Goal: Task Accomplishment & Management: Manage account settings

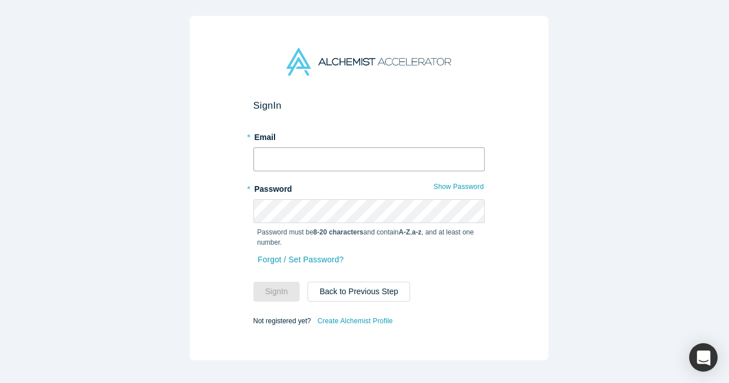
click at [359, 154] on input "text" at bounding box center [369, 160] width 231 height 24
type input "[EMAIL_ADDRESS][DOMAIN_NAME]"
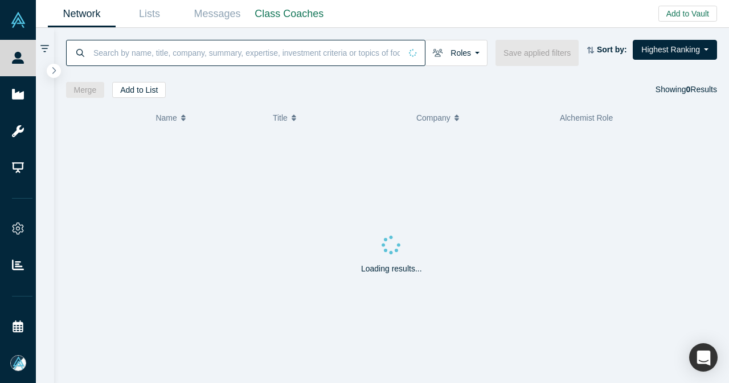
click at [264, 55] on input at bounding box center [246, 52] width 309 height 27
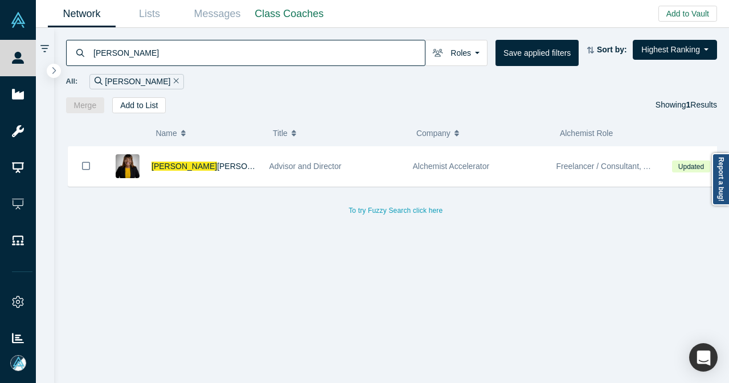
type input "[PERSON_NAME]"
click at [221, 156] on div "[PERSON_NAME] N" at bounding box center [205, 166] width 106 height 39
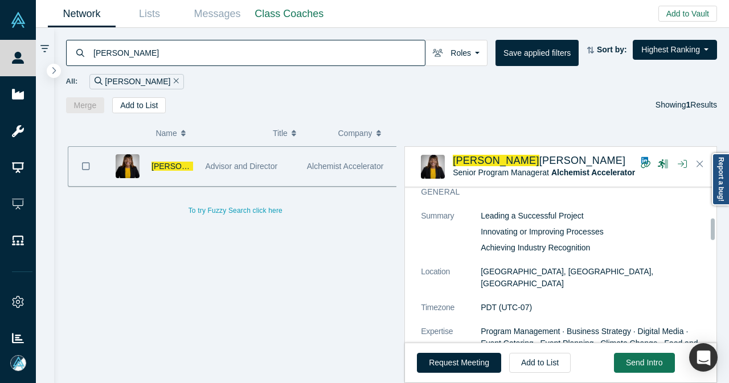
scroll to position [228, 0]
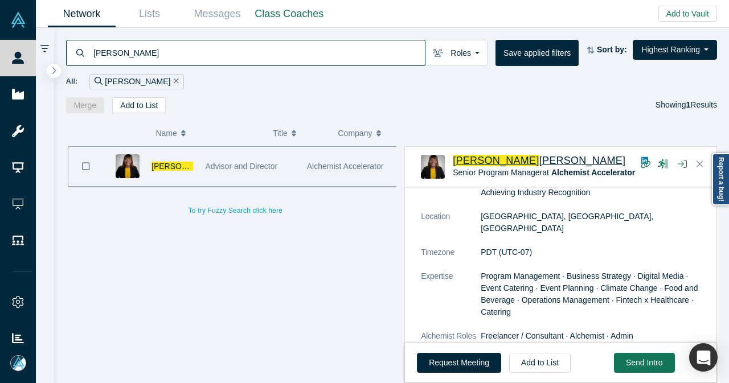
click at [540, 159] on span "[PERSON_NAME]" at bounding box center [583, 160] width 87 height 11
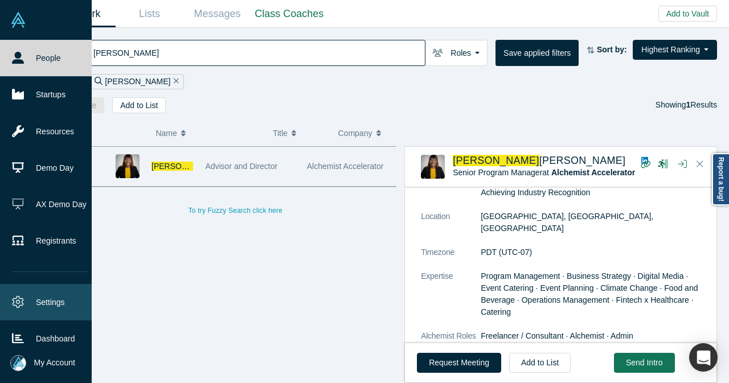
click at [31, 296] on link "Settings" at bounding box center [50, 302] width 100 height 36
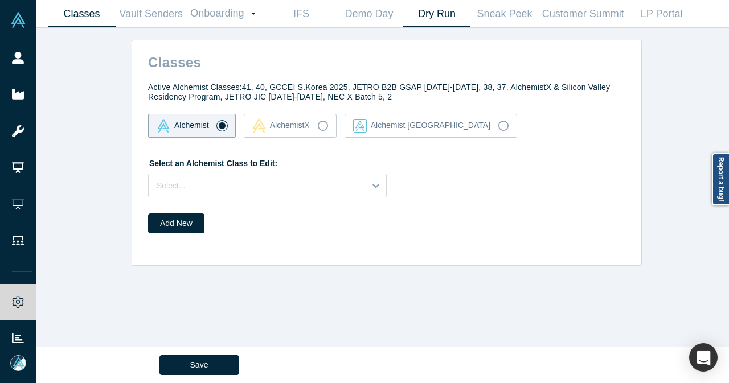
click at [460, 20] on link "Dry Run" at bounding box center [437, 14] width 68 height 27
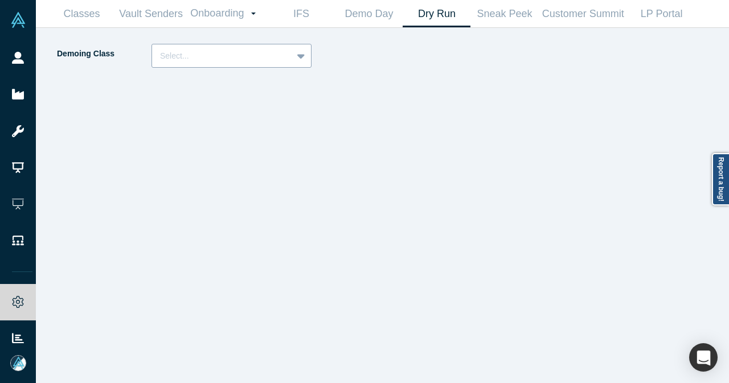
click at [300, 53] on icon at bounding box center [300, 55] width 7 height 11
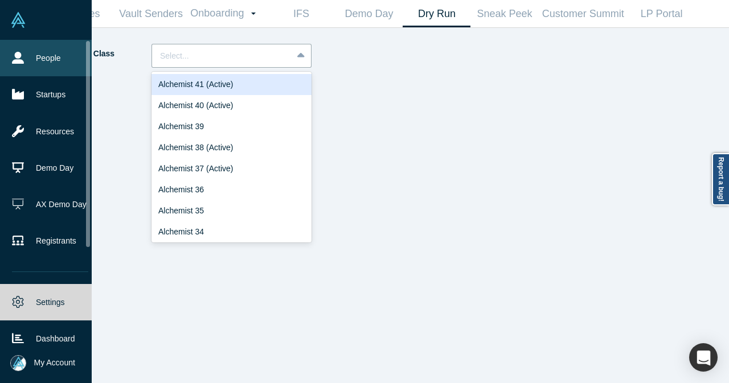
click at [24, 56] on link "People" at bounding box center [50, 58] width 100 height 36
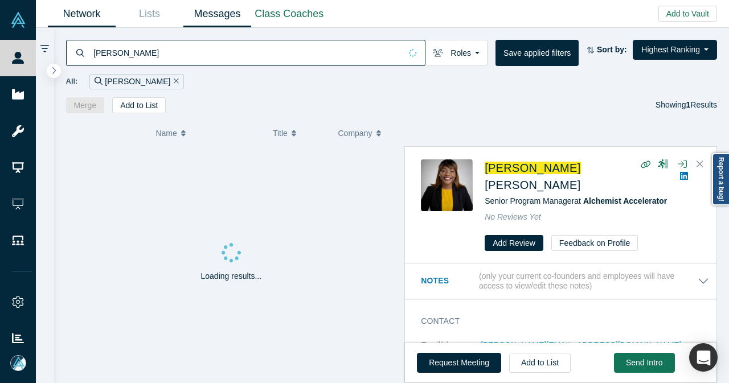
click at [216, 9] on link "Messages" at bounding box center [217, 14] width 68 height 27
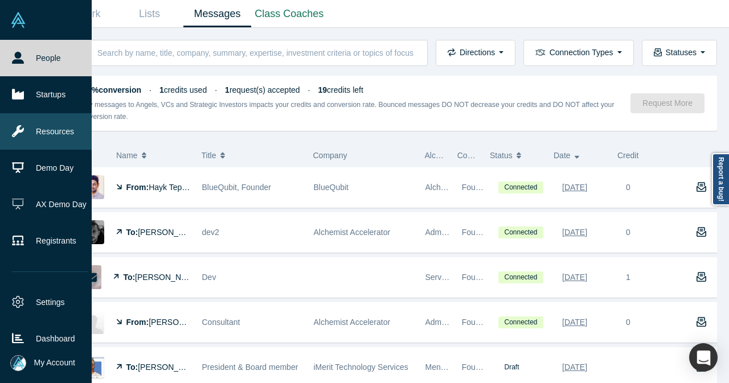
click at [40, 134] on link "Resources" at bounding box center [50, 131] width 100 height 36
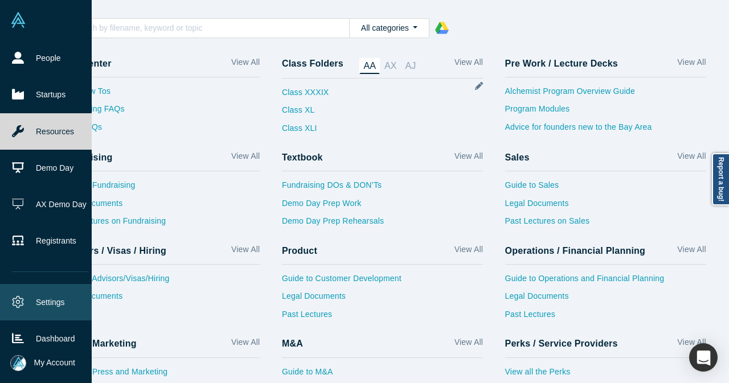
click at [46, 301] on link "Settings" at bounding box center [50, 302] width 100 height 36
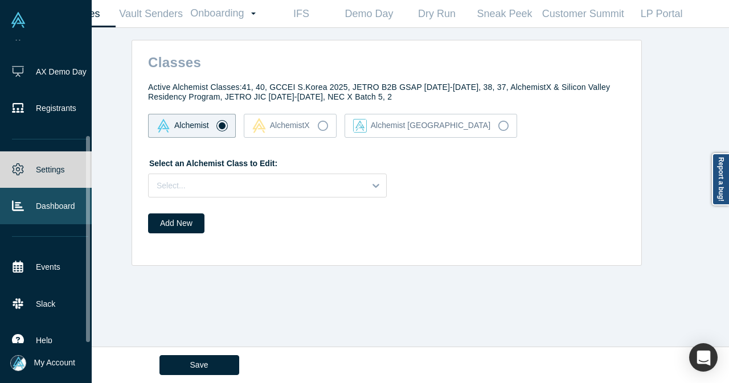
scroll to position [141, 0]
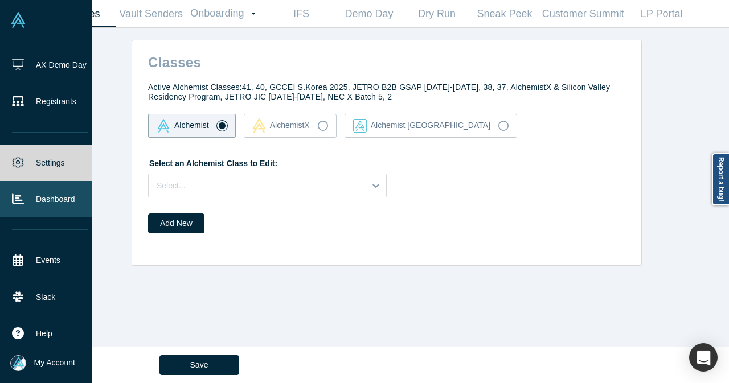
click at [56, 198] on link "Dashboard" at bounding box center [50, 199] width 100 height 36
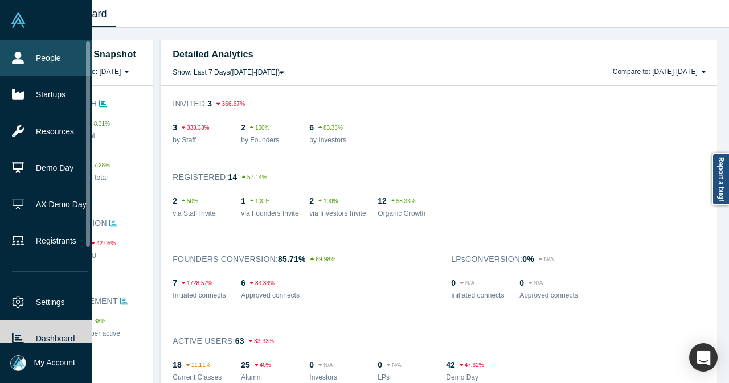
click at [56, 47] on link "People" at bounding box center [50, 58] width 100 height 36
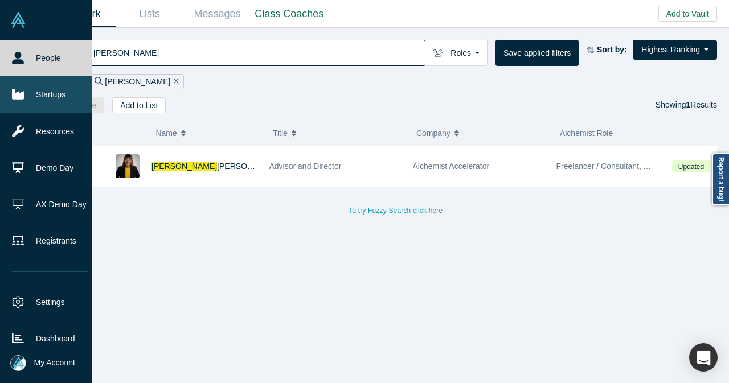
click at [17, 105] on link "Startups" at bounding box center [50, 94] width 100 height 36
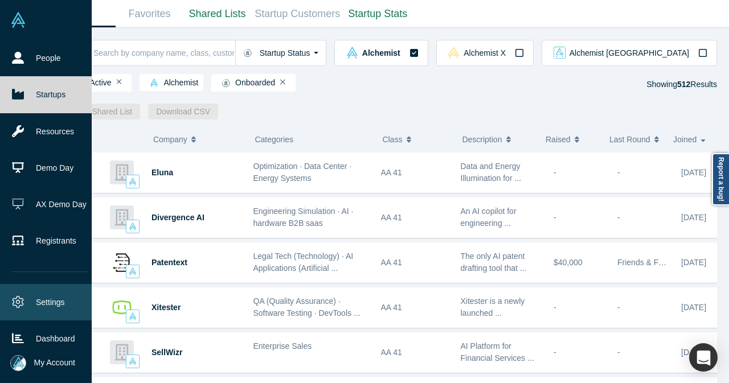
click at [25, 304] on link "Settings" at bounding box center [50, 302] width 100 height 36
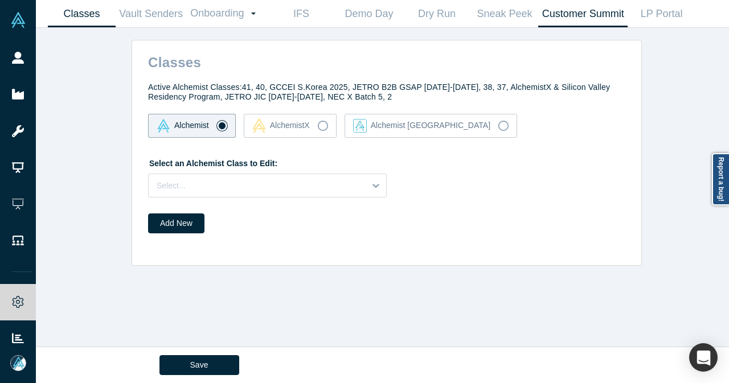
click at [560, 21] on link "Customer Summit" at bounding box center [582, 14] width 89 height 27
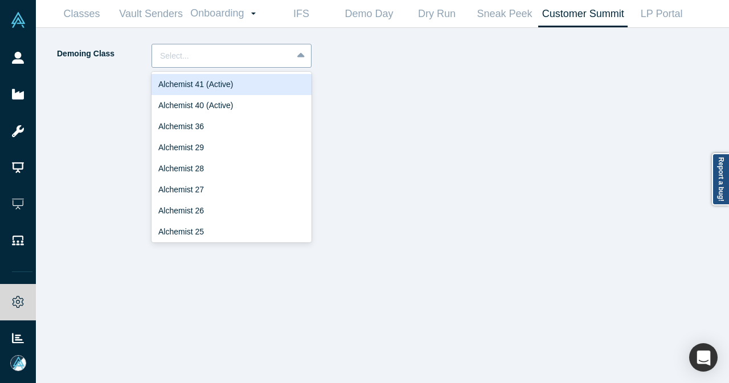
click at [302, 58] on icon at bounding box center [300, 55] width 7 height 11
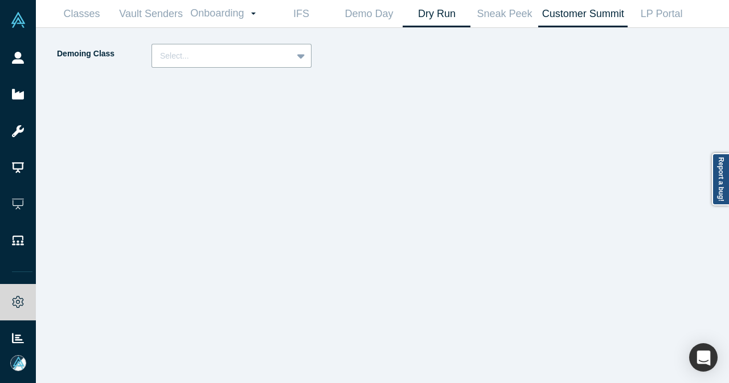
click at [434, 17] on link "Dry Run" at bounding box center [437, 14] width 68 height 27
click at [656, 19] on link "LP Portal" at bounding box center [662, 14] width 68 height 27
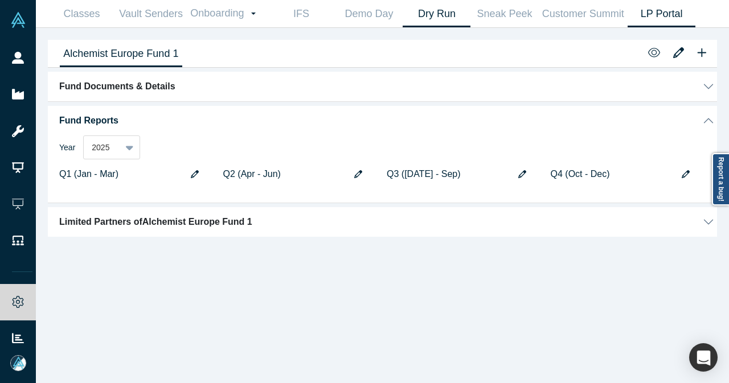
click at [443, 19] on link "Dry Run" at bounding box center [437, 14] width 68 height 27
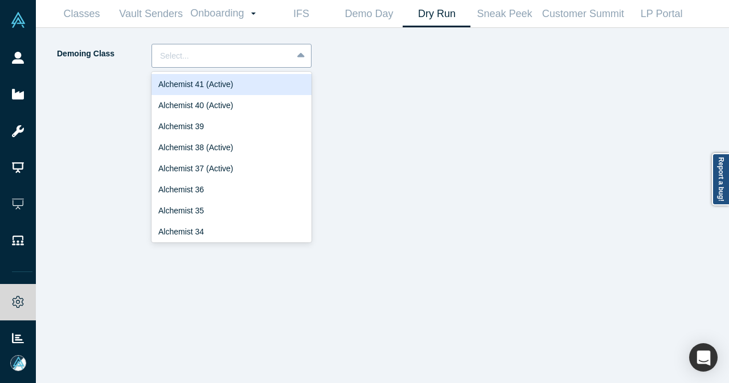
click at [221, 63] on div at bounding box center [222, 56] width 124 height 14
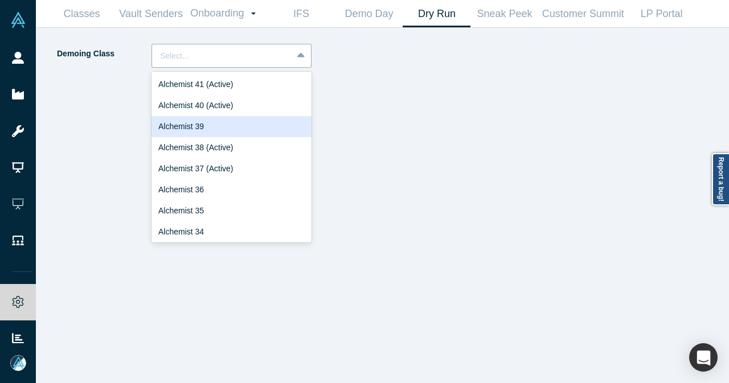
click at [222, 125] on div "Alchemist 39" at bounding box center [232, 126] width 160 height 21
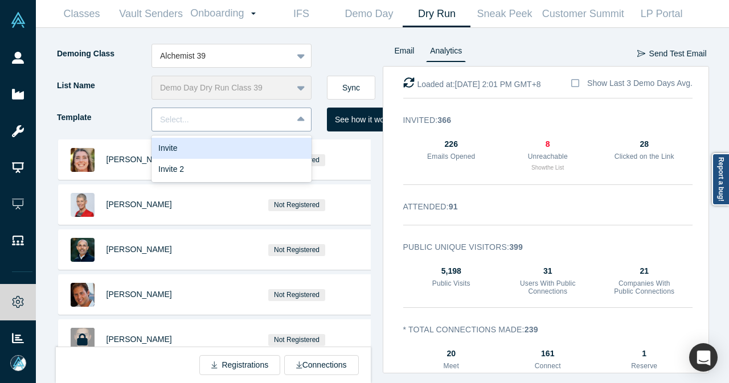
click at [209, 125] on div "Select..." at bounding box center [222, 120] width 124 height 12
click at [207, 146] on div "Invite" at bounding box center [232, 148] width 160 height 21
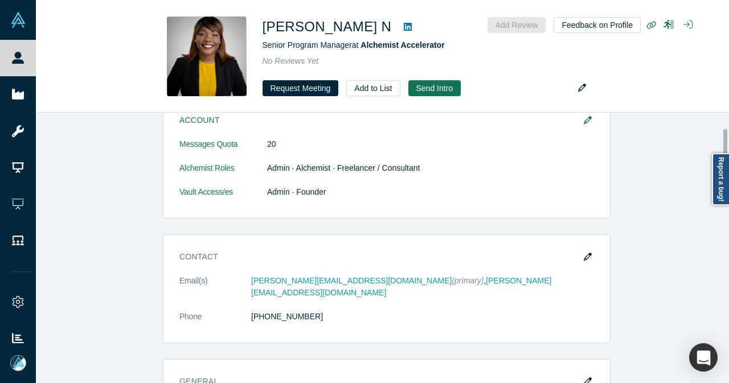
scroll to position [114, 0]
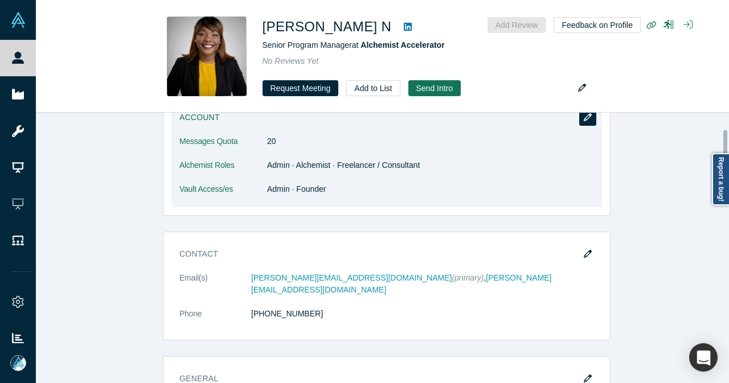
click at [584, 120] on icon "button" at bounding box center [588, 117] width 8 height 8
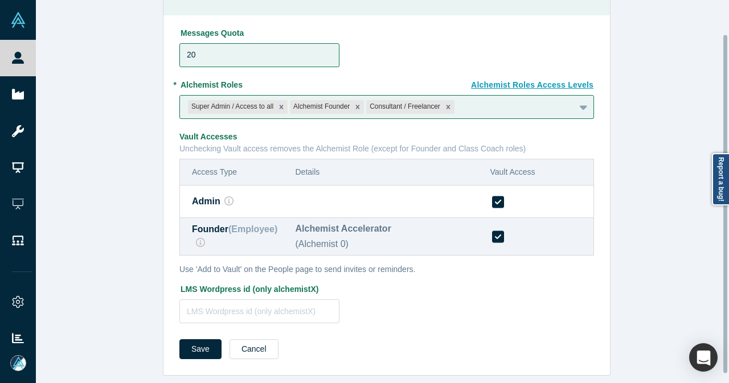
scroll to position [48, 0]
click at [261, 340] on button "Cancel" at bounding box center [254, 350] width 49 height 20
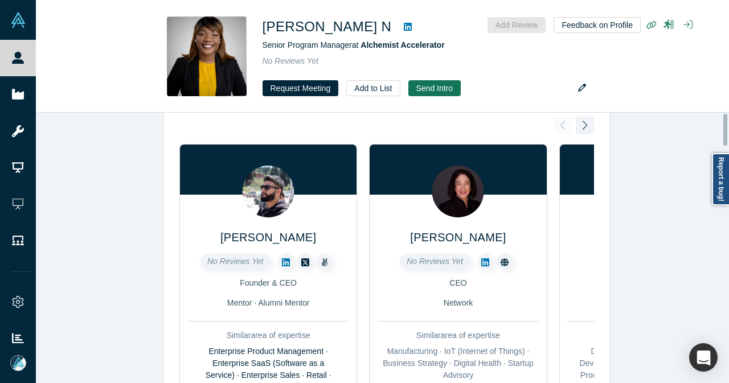
scroll to position [0, 0]
